Goal: Task Accomplishment & Management: Manage account settings

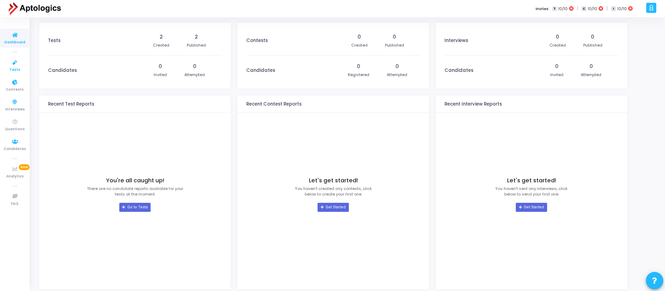
click at [13, 70] on span "Tests" at bounding box center [14, 70] width 11 height 6
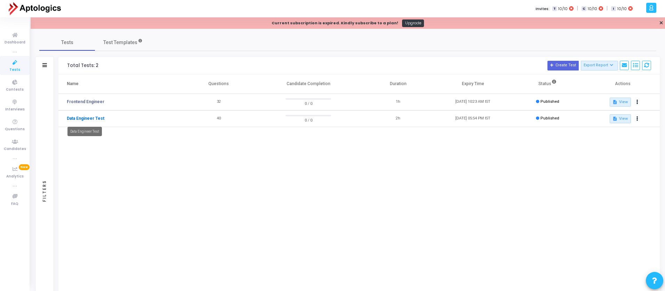
click at [88, 117] on link "Data Engineer Test" at bounding box center [86, 118] width 38 height 6
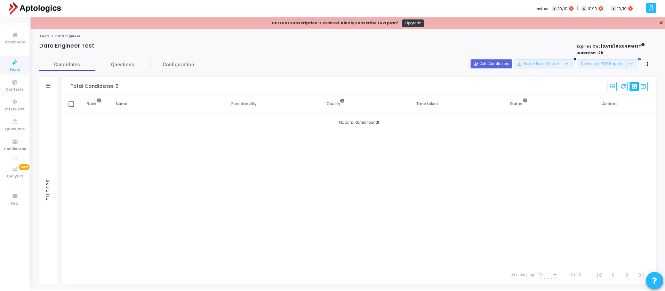
click at [651, 10] on icon at bounding box center [650, 8] width 5 height 8
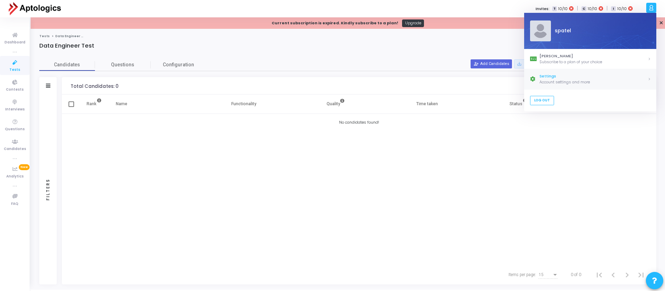
click at [552, 74] on div "Settings" at bounding box center [593, 77] width 108 height 6
select select "91"
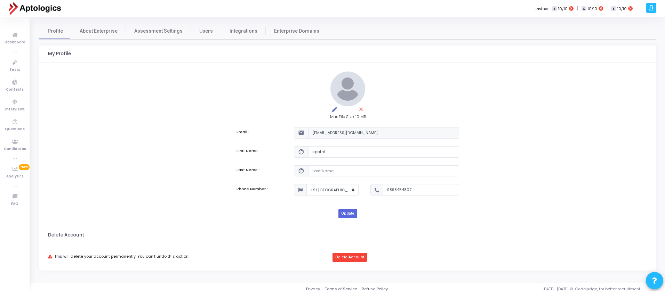
scroll to position [5, 0]
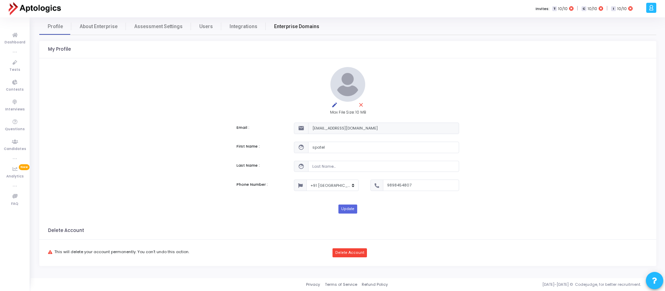
click at [284, 29] on span "Enterprise Domains" at bounding box center [296, 26] width 45 height 7
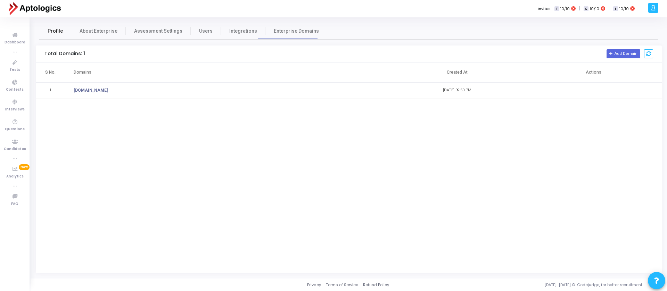
click at [60, 34] on span "Profile" at bounding box center [55, 30] width 15 height 7
select select "91"
